Goal: Answer question/provide support

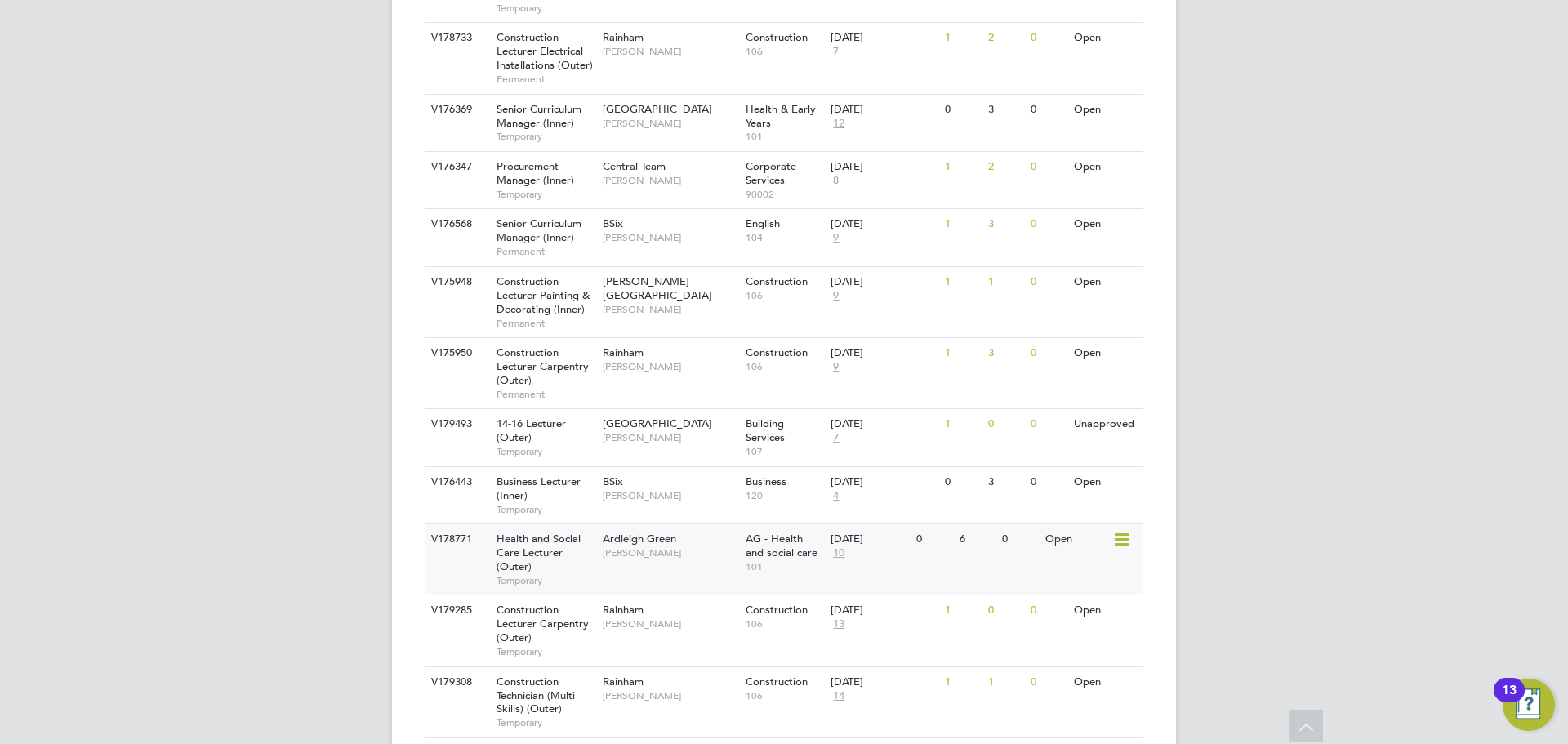
scroll to position [2074, 0]
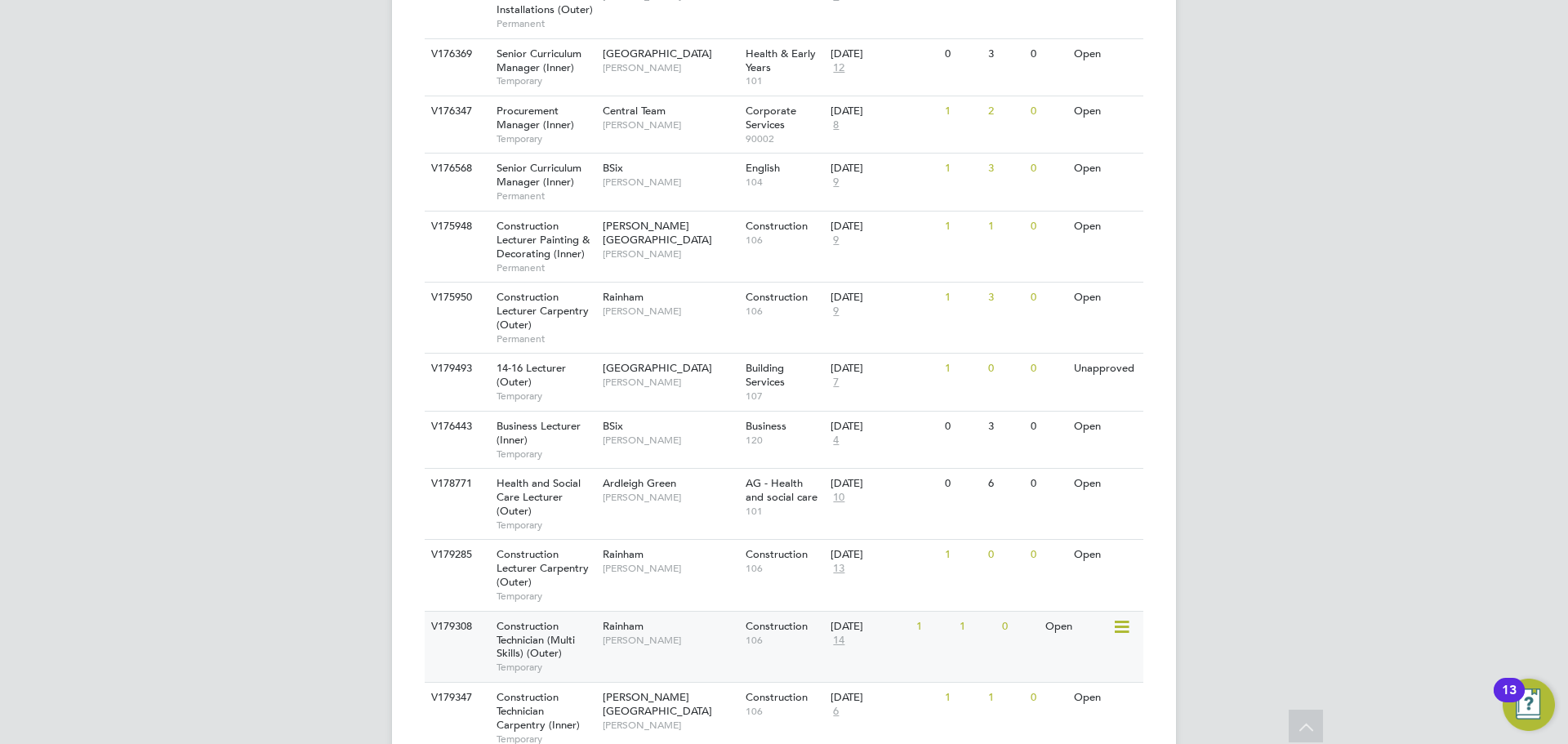
click at [666, 610] on div "V179308 Construction Technician (Multi Skills) (Outer) Temporary Rainham [PERSO…" at bounding box center [783, 646] width 718 height 71
click at [664, 683] on div "[PERSON_NAME][GEOGRAPHIC_DATA] [PERSON_NAME]" at bounding box center [670, 711] width 143 height 57
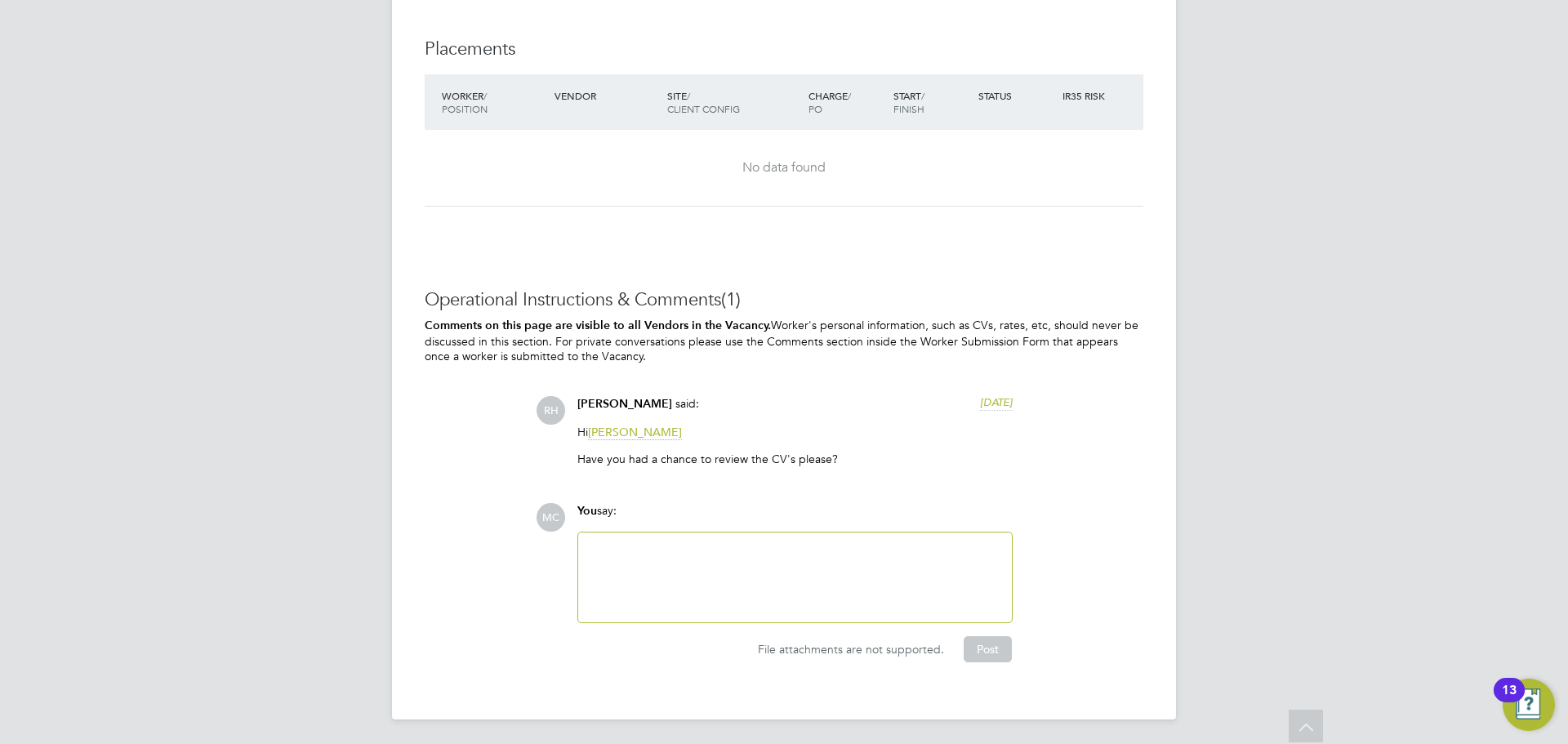
scroll to position [2861, 0]
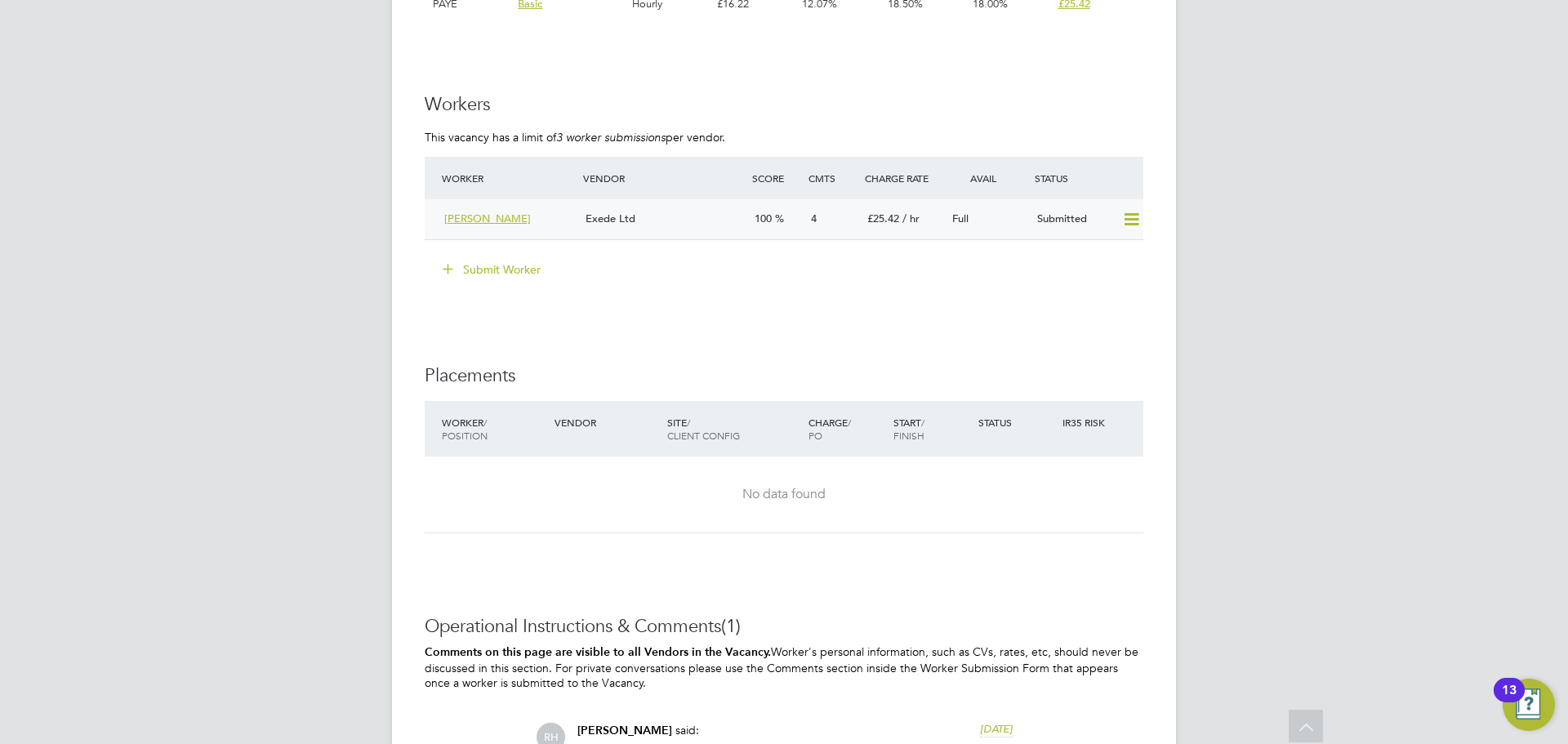
click at [689, 215] on div "Exede Ltd" at bounding box center [663, 219] width 169 height 27
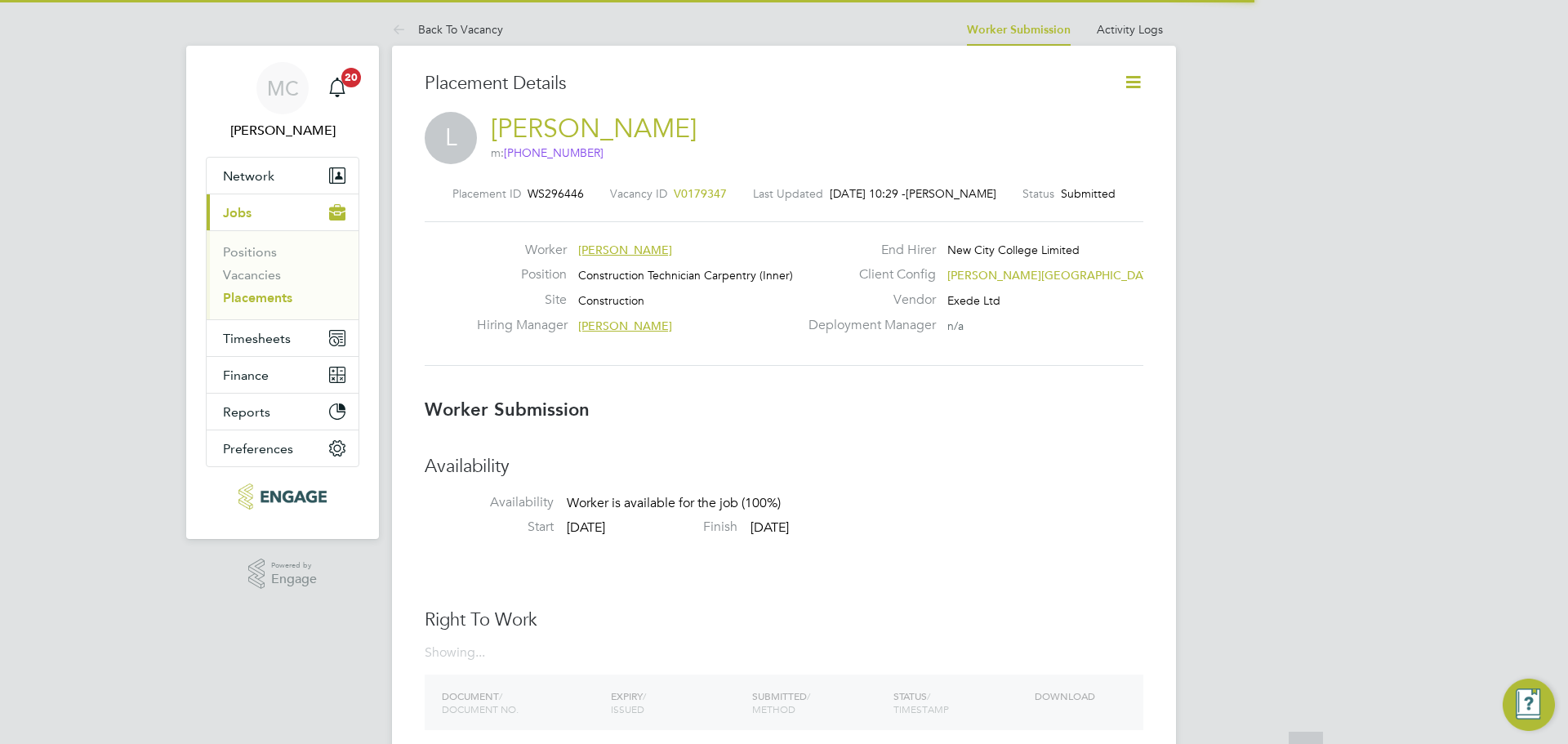
scroll to position [8, 8]
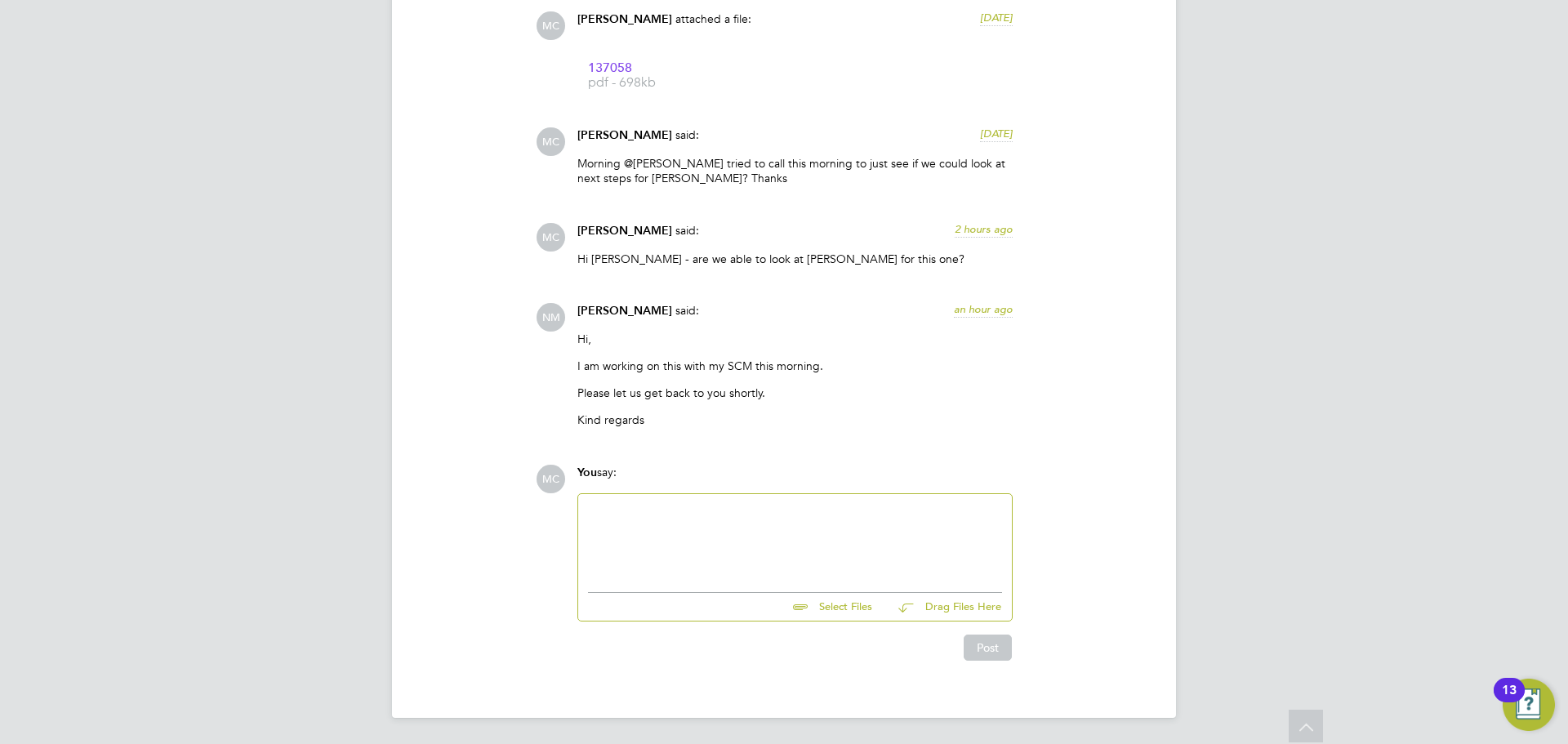
drag, startPoint x: 738, startPoint y: 528, endPoint x: 749, endPoint y: 521, distance: 13.0
click at [748, 523] on div at bounding box center [795, 539] width 414 height 71
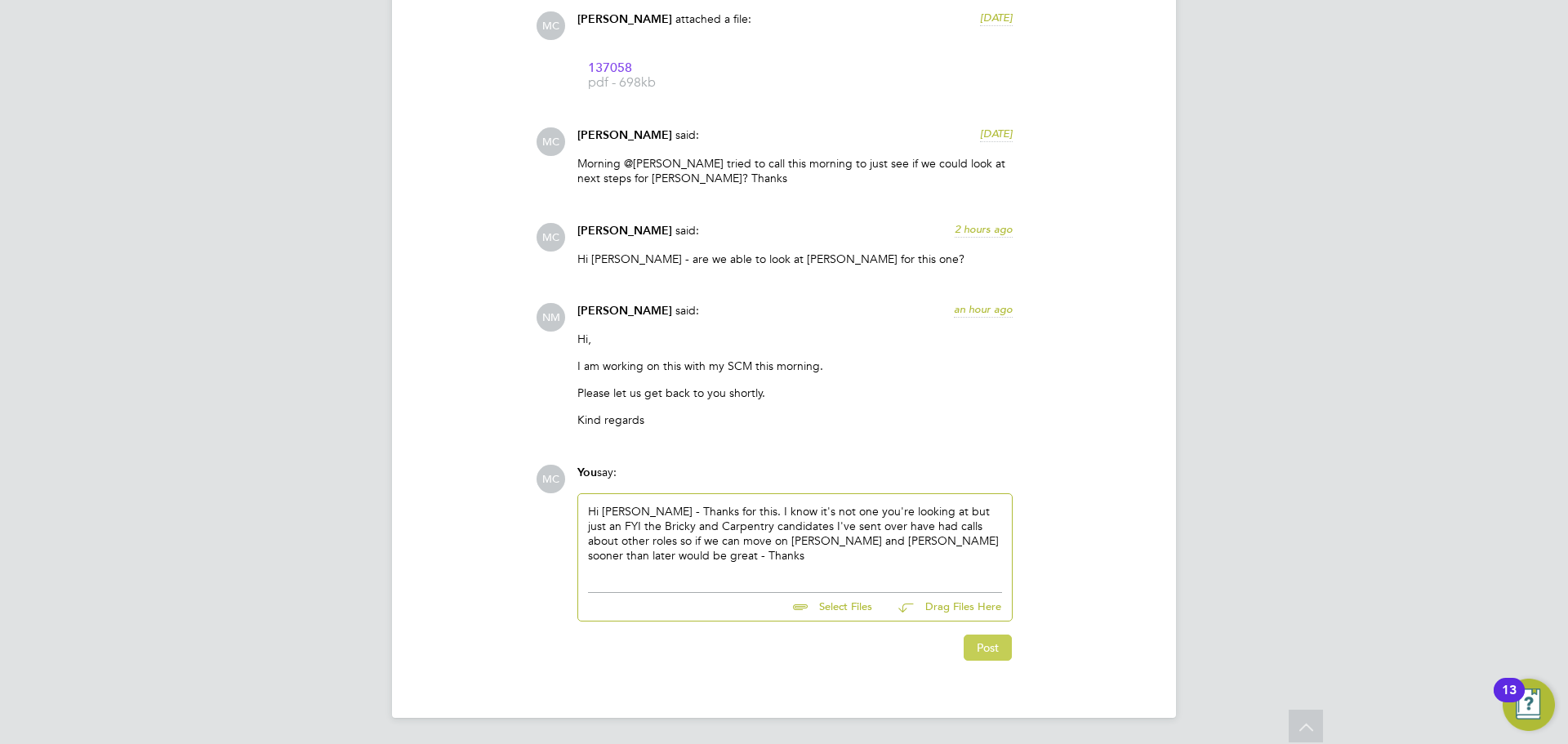
click at [999, 658] on button "Post" at bounding box center [987, 647] width 48 height 26
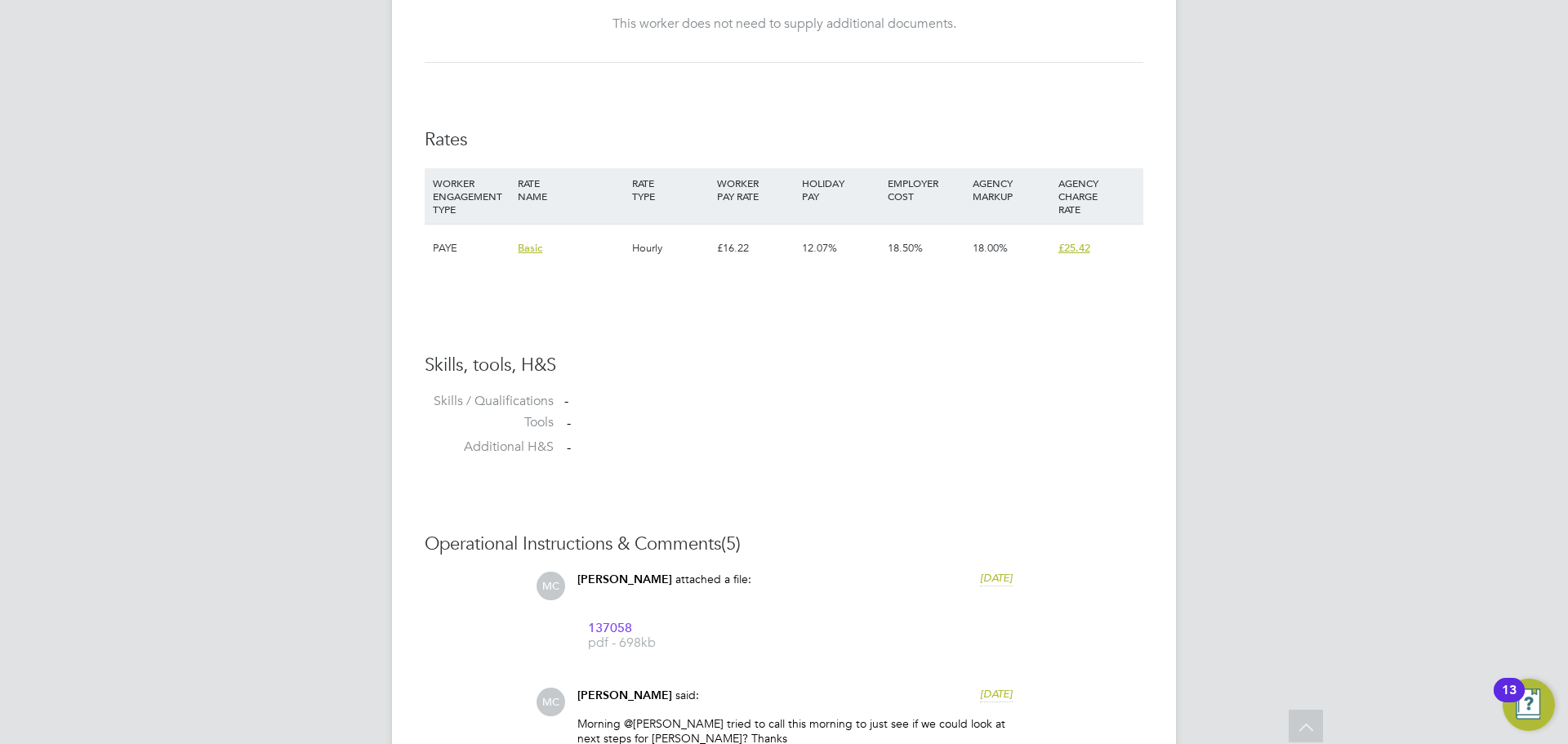
drag, startPoint x: 487, startPoint y: 566, endPoint x: 497, endPoint y: 559, distance: 12.2
